Goal: Check status: Check status

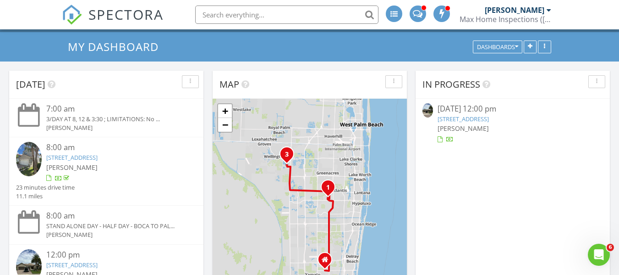
scroll to position [23, 0]
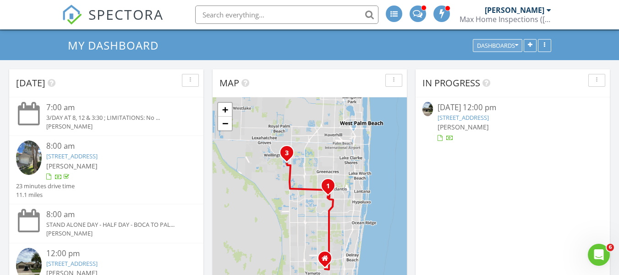
click at [521, 46] on button "Dashboards" at bounding box center [497, 45] width 49 height 13
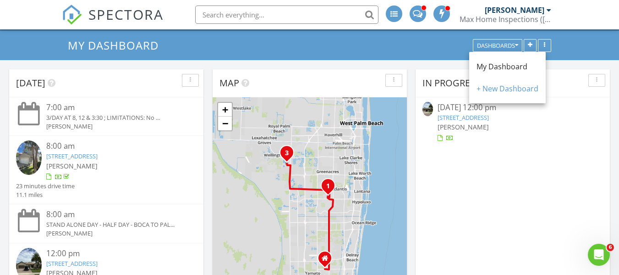
click at [426, 55] on div "My Dashboard Dashboards" at bounding box center [309, 45] width 619 height 29
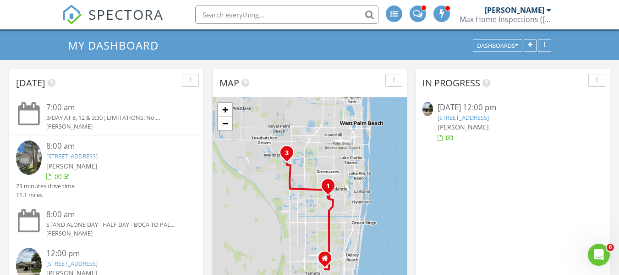
click at [292, 16] on input "text" at bounding box center [286, 14] width 183 height 18
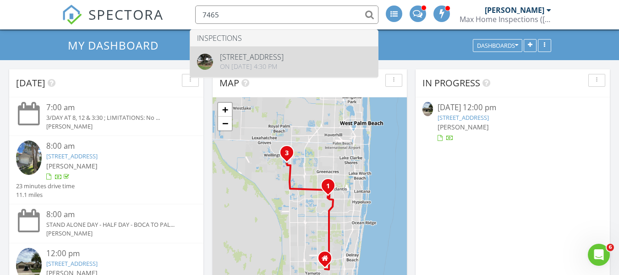
type input "7465"
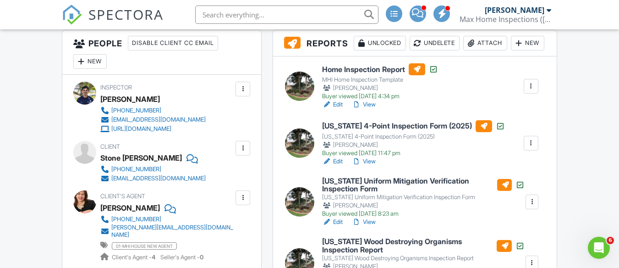
click at [292, 101] on div at bounding box center [299, 85] width 29 height 29
